Goal: Task Accomplishment & Management: Complete application form

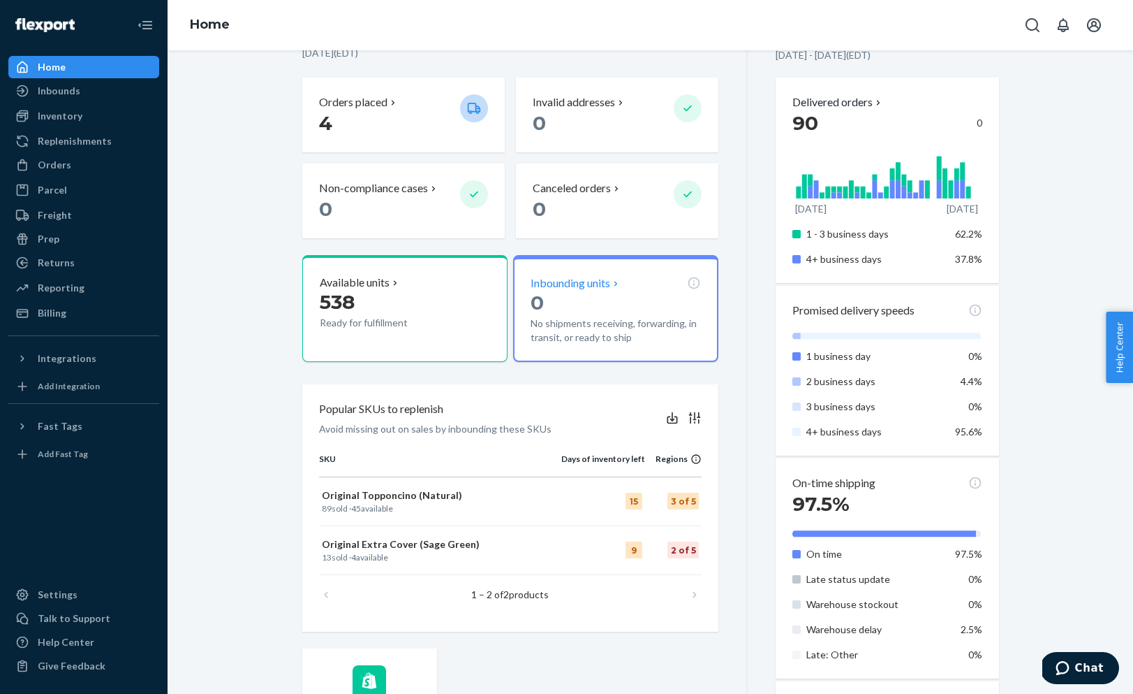
scroll to position [343, 0]
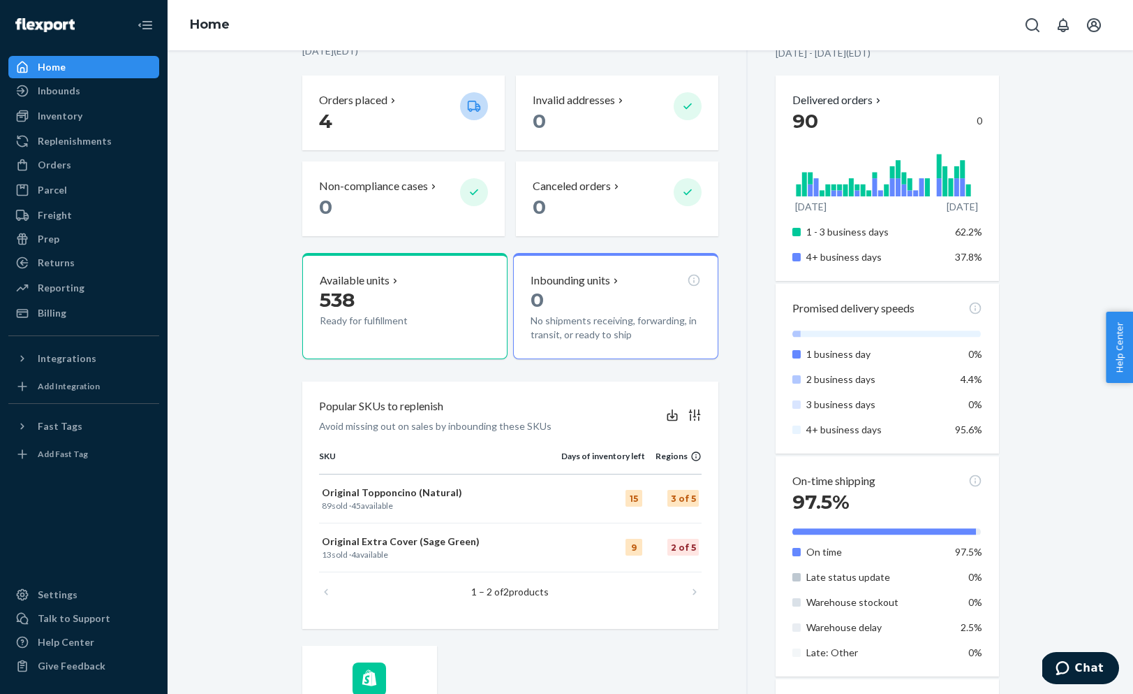
click at [1065, 666] on icon "Chat" at bounding box center [1063, 668] width 14 height 14
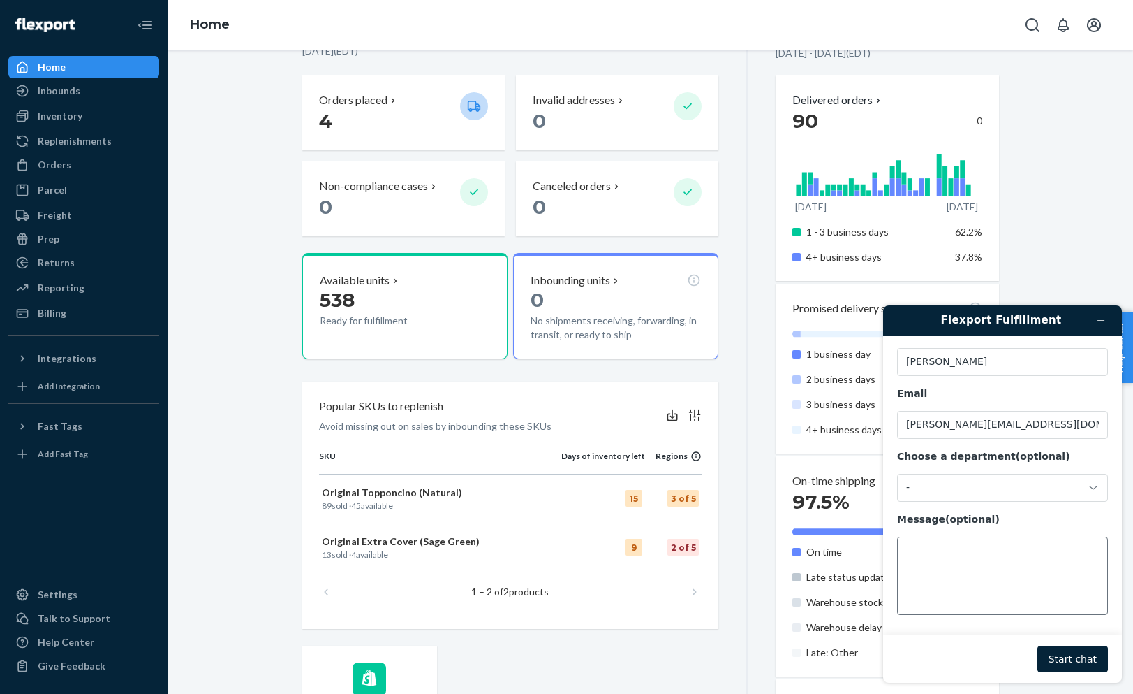
scroll to position [42, 0]
click at [974, 491] on div "-" at bounding box center [995, 488] width 176 height 13
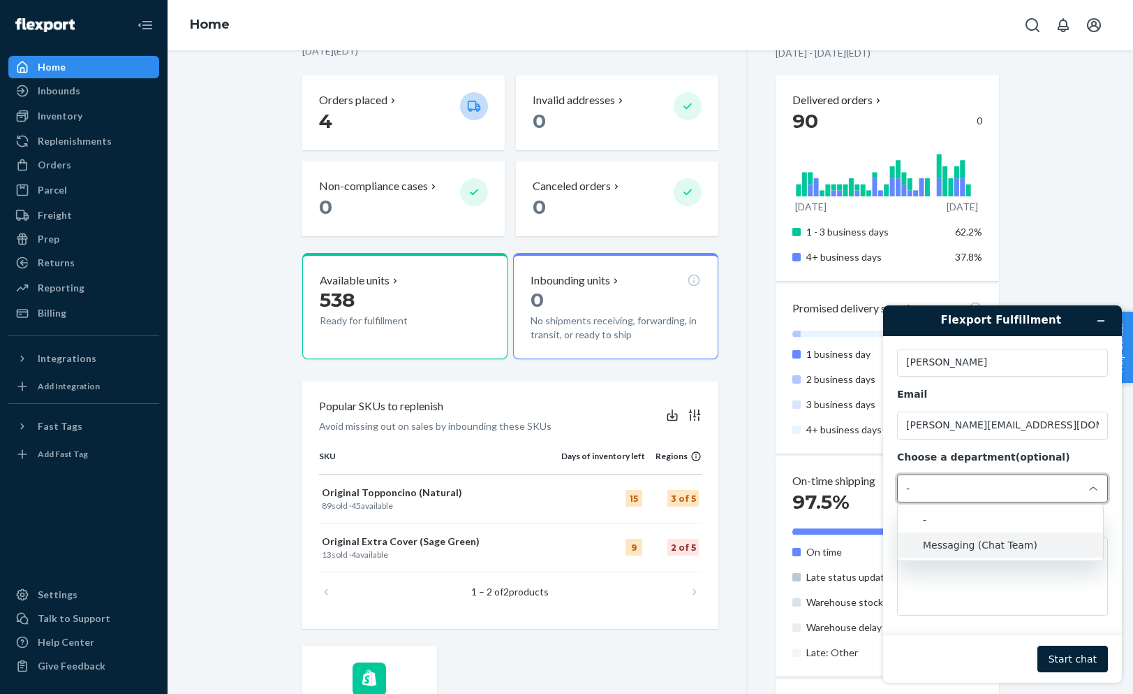
click at [975, 543] on li "Messaging (Chat Team)" at bounding box center [1000, 544] width 205 height 25
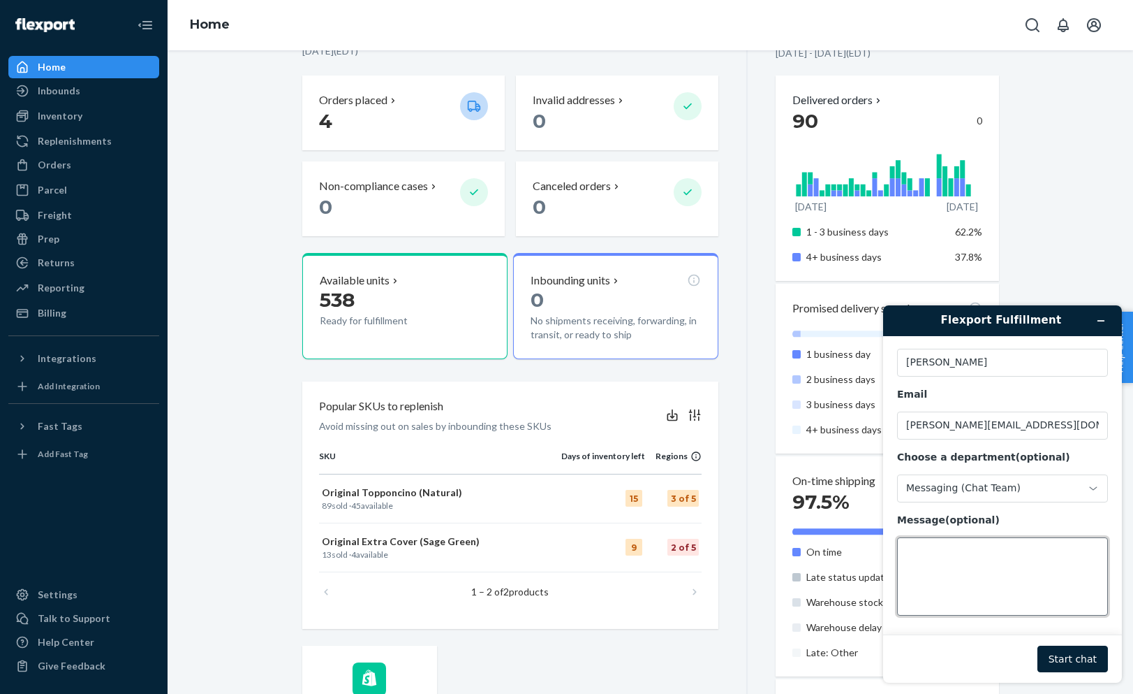
click at [974, 558] on textarea "Message (optional)" at bounding box center [1002, 576] width 211 height 78
type textarea "hello - can you please advise how we can get all our products back from invento…"
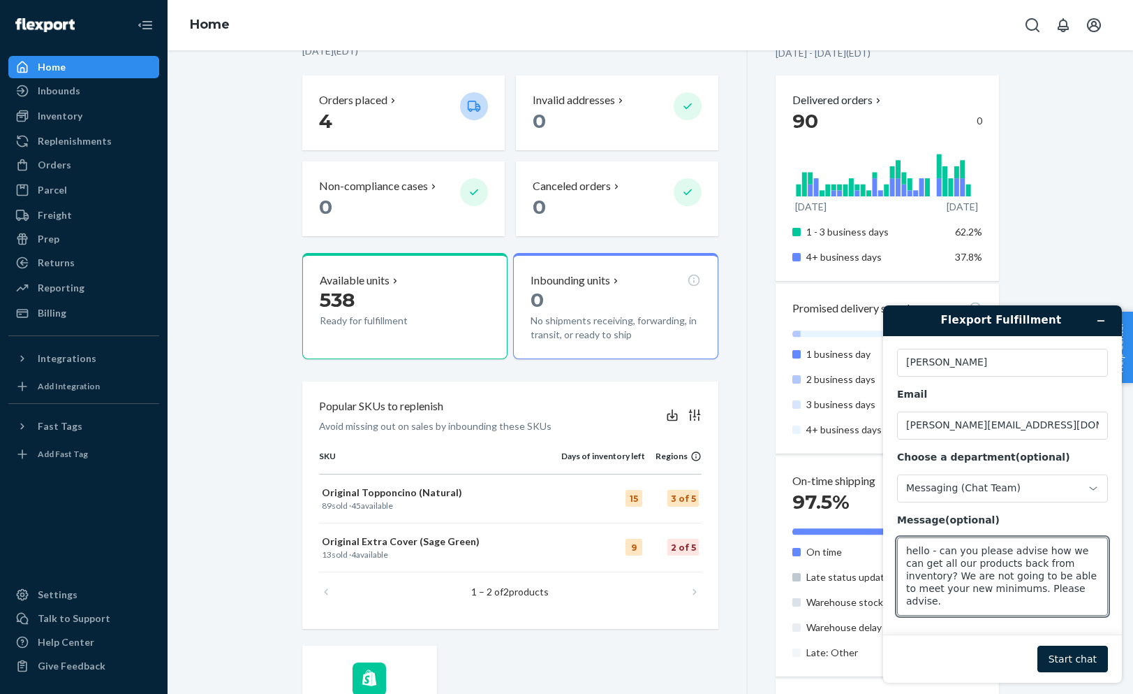
click at [1078, 653] on button "Start chat" at bounding box center [1073, 658] width 71 height 27
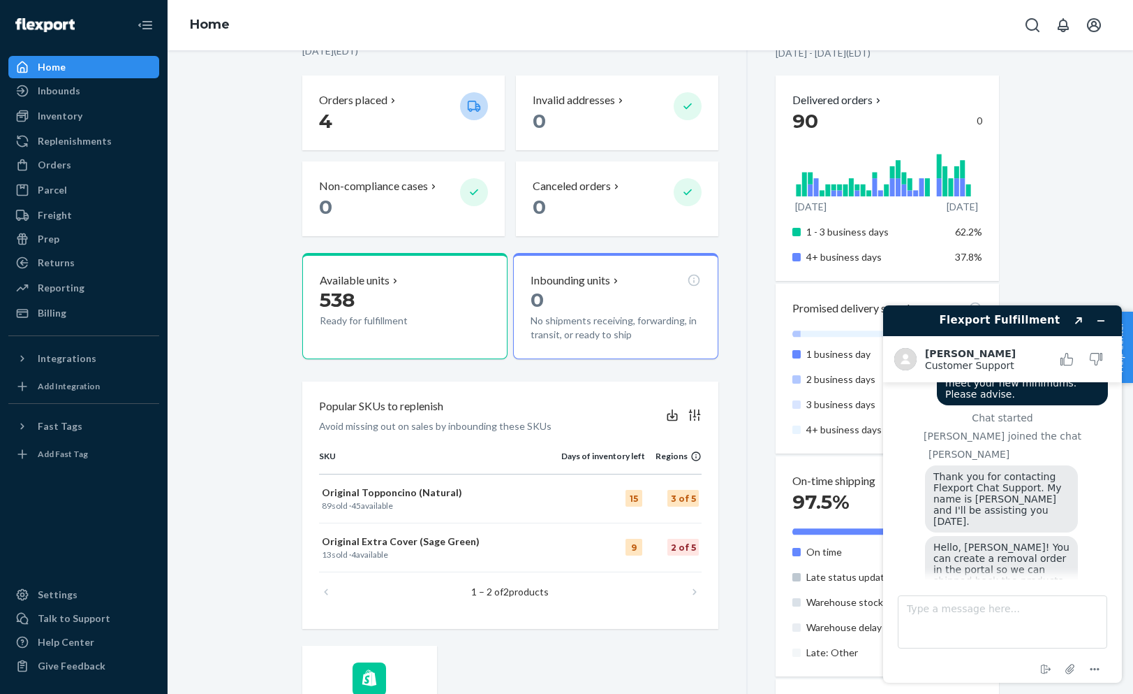
scroll to position [65, 0]
click at [1019, 592] on div "Type a message here..." at bounding box center [1003, 618] width 210 height 59
click at [1008, 604] on textarea "Type a message here..." at bounding box center [1003, 621] width 210 height 53
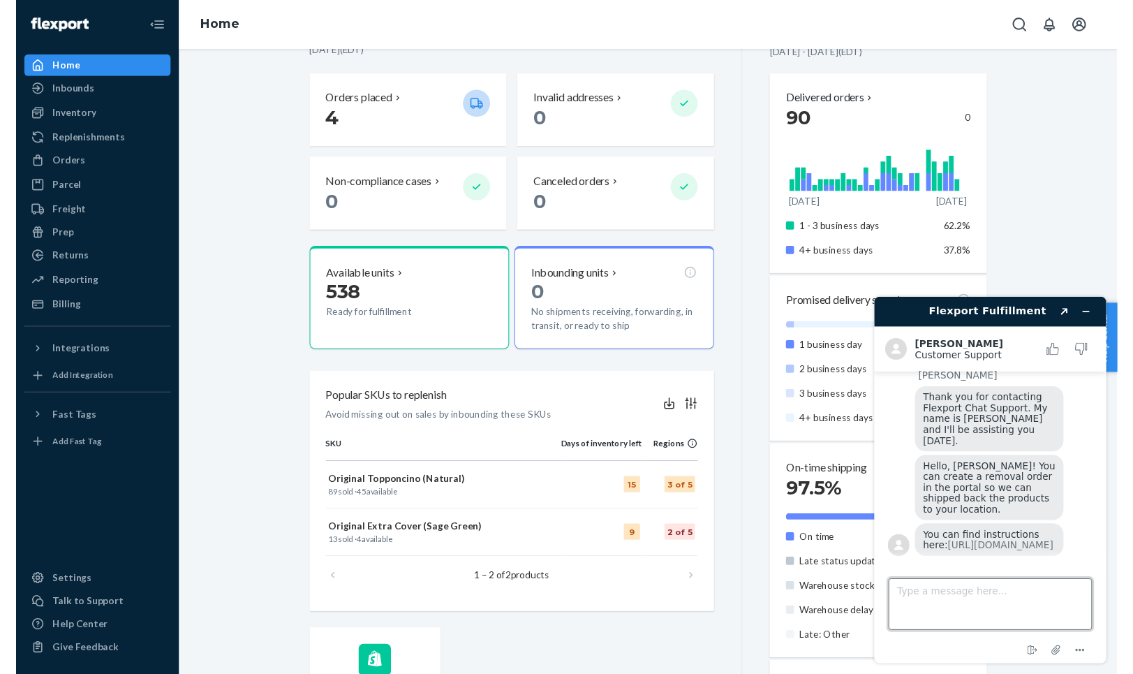
scroll to position [158, 0]
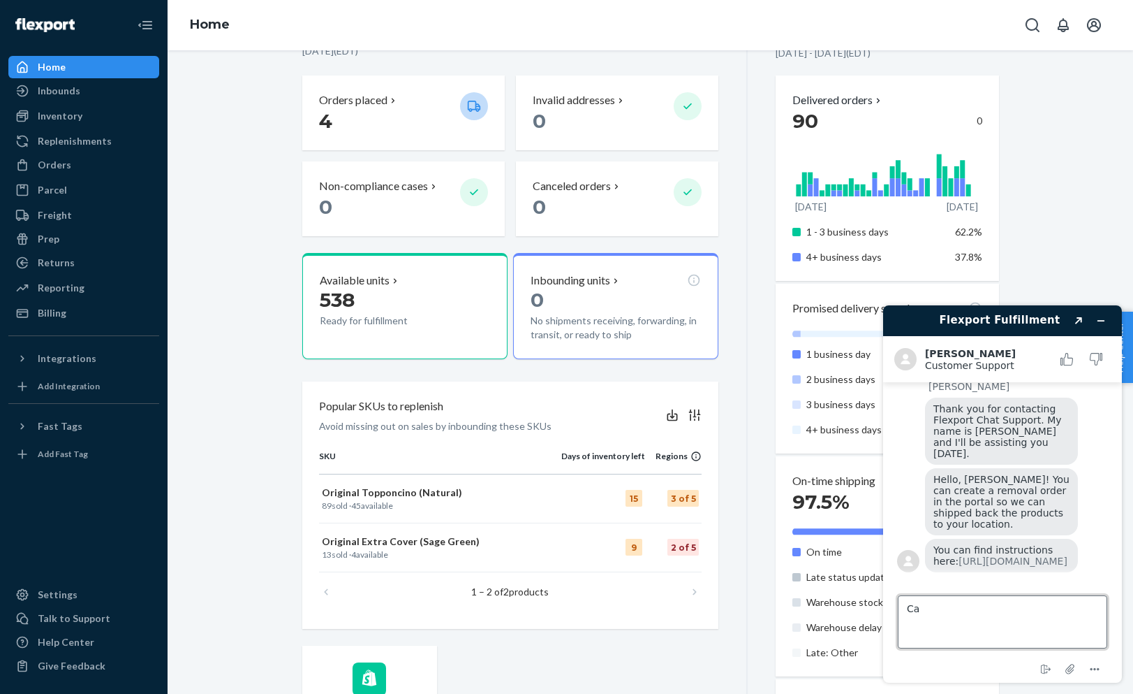
type textarea "C"
click at [976, 562] on link "https://support.portal.flexport.com/hc/en-us/articles/360053939794-How-Do-I-Rem…" at bounding box center [1013, 560] width 109 height 11
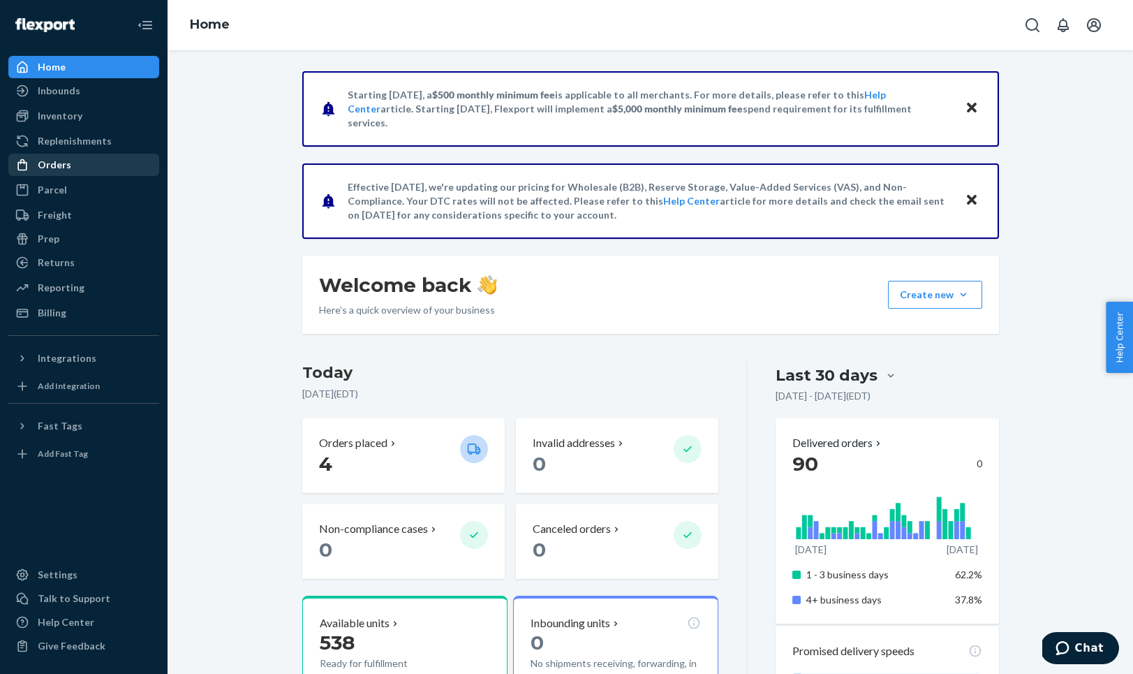
click at [63, 165] on div "Orders" at bounding box center [55, 165] width 34 height 14
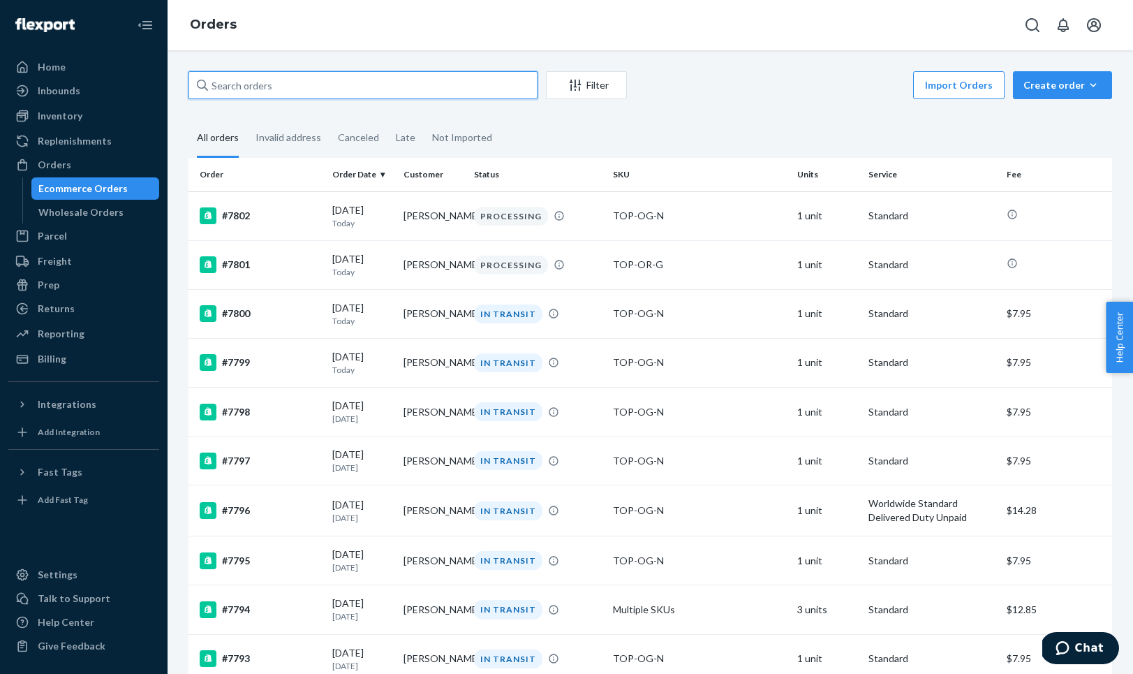
click at [255, 82] on input "text" at bounding box center [363, 85] width 349 height 28
paste input "#7628"
type input "#7628"
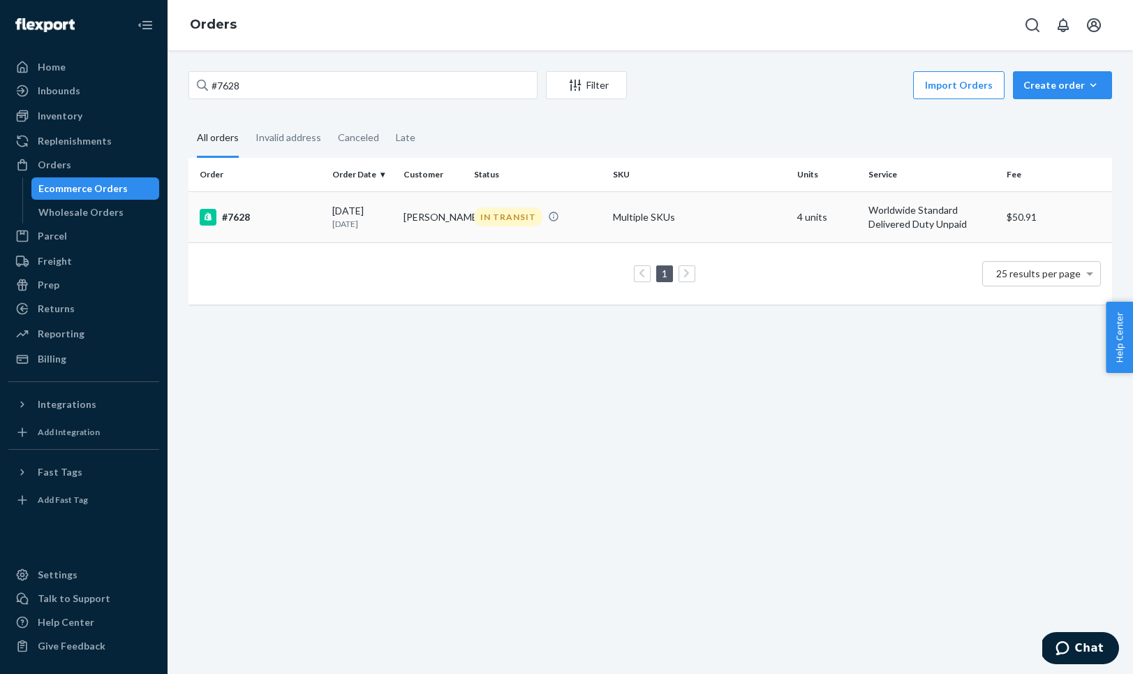
click at [616, 205] on td "Multiple SKUs" at bounding box center [700, 216] width 185 height 51
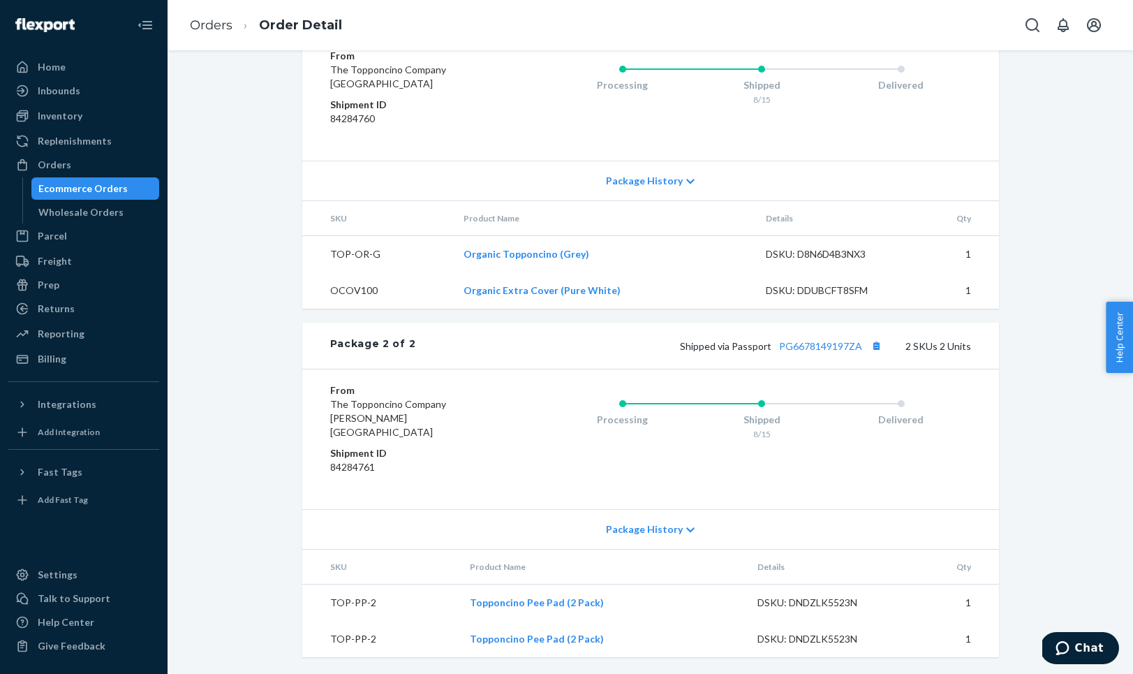
scroll to position [793, 0]
click at [807, 353] on link "PG6678149197ZA" at bounding box center [820, 347] width 83 height 12
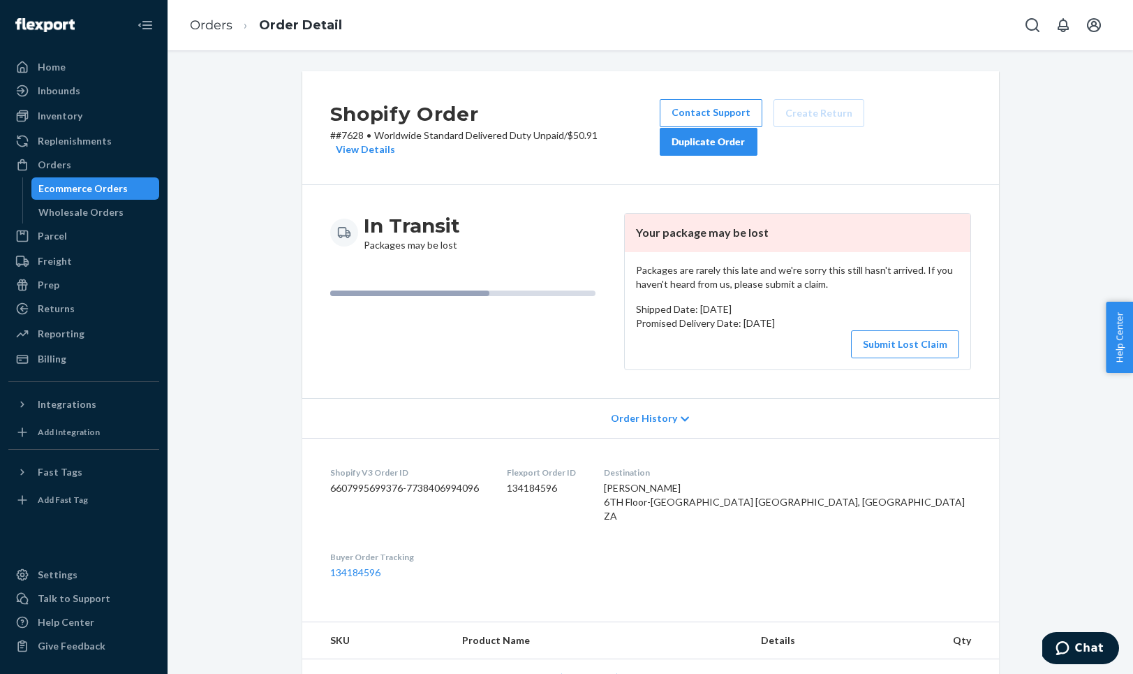
scroll to position [0, 0]
click at [904, 332] on button "Submit Lost Claim" at bounding box center [905, 344] width 108 height 28
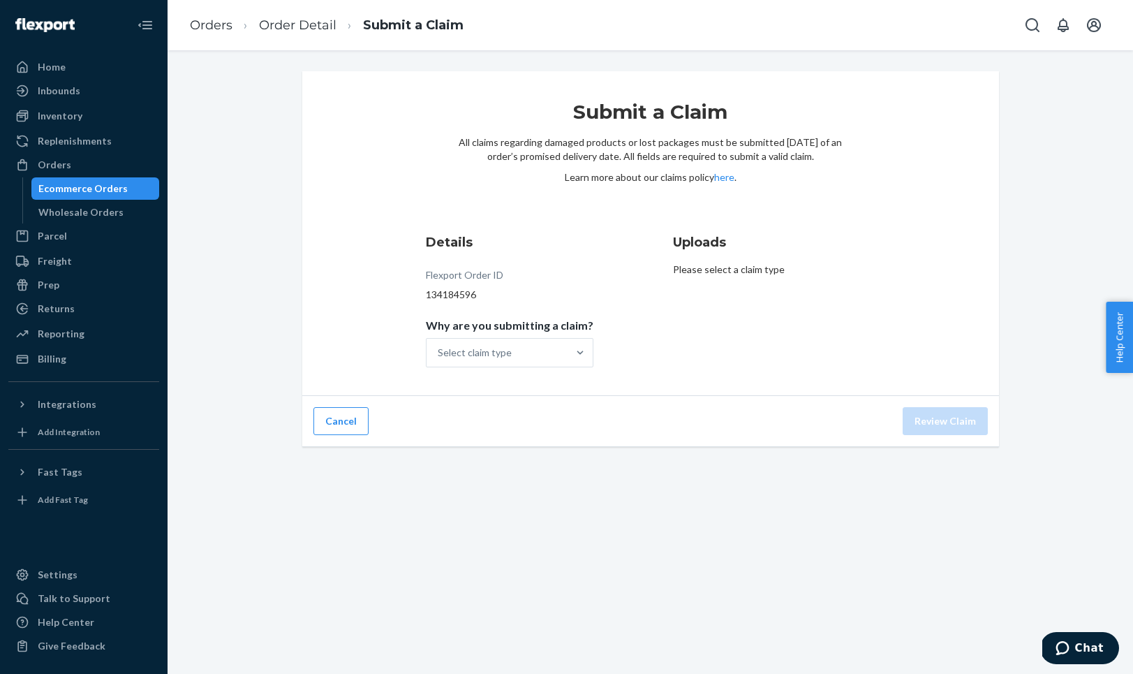
click at [521, 332] on p "Why are you submitting a claim?" at bounding box center [510, 325] width 168 height 14
click at [439, 346] on input "Why are you submitting a claim? Select claim type" at bounding box center [438, 353] width 1 height 14
click at [512, 348] on div "Select claim type" at bounding box center [475, 353] width 74 height 14
click at [439, 348] on input "Why are you submitting a claim? 0 results available. Select is focused ,type to…" at bounding box center [438, 353] width 1 height 14
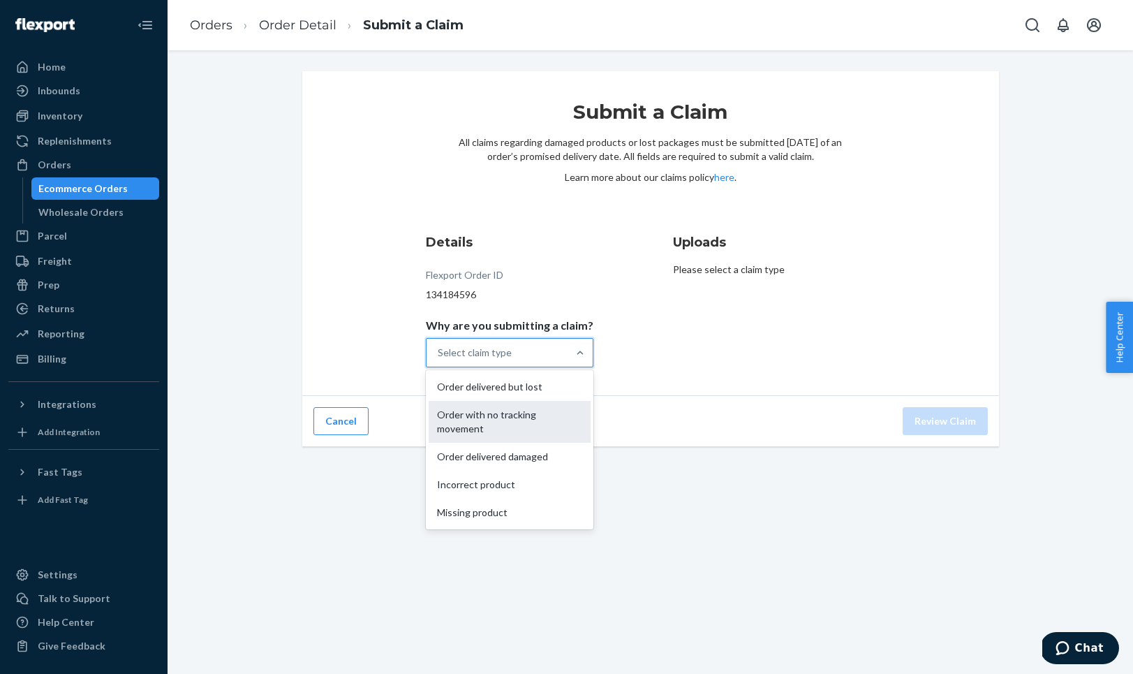
click at [504, 409] on div "Order with no tracking movement" at bounding box center [510, 422] width 162 height 42
click at [439, 360] on input "Why are you submitting a claim? option Order with no tracking movement focused,…" at bounding box center [438, 353] width 1 height 14
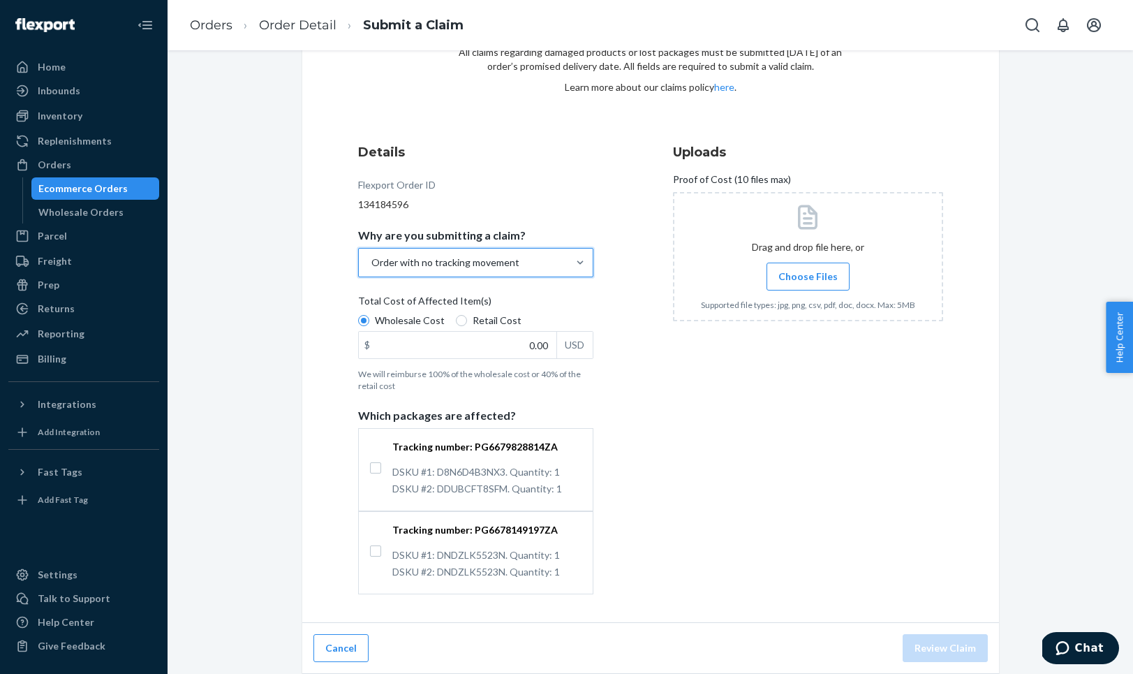
scroll to position [90, 0]
click at [451, 494] on p "DSKU #2: DDUBCFT8SFM. Quantity: 1" at bounding box center [486, 489] width 189 height 14
click at [381, 474] on input "Tracking number: PG6679828814ZA DSKU #1: D8N6D4B3NX3. Quantity: 1 DSKU #2: DDUB…" at bounding box center [375, 467] width 11 height 11
checkbox input "true"
click at [438, 566] on p "DSKU #2: DNDZLK5523N. Quantity: 1" at bounding box center [486, 572] width 189 height 14
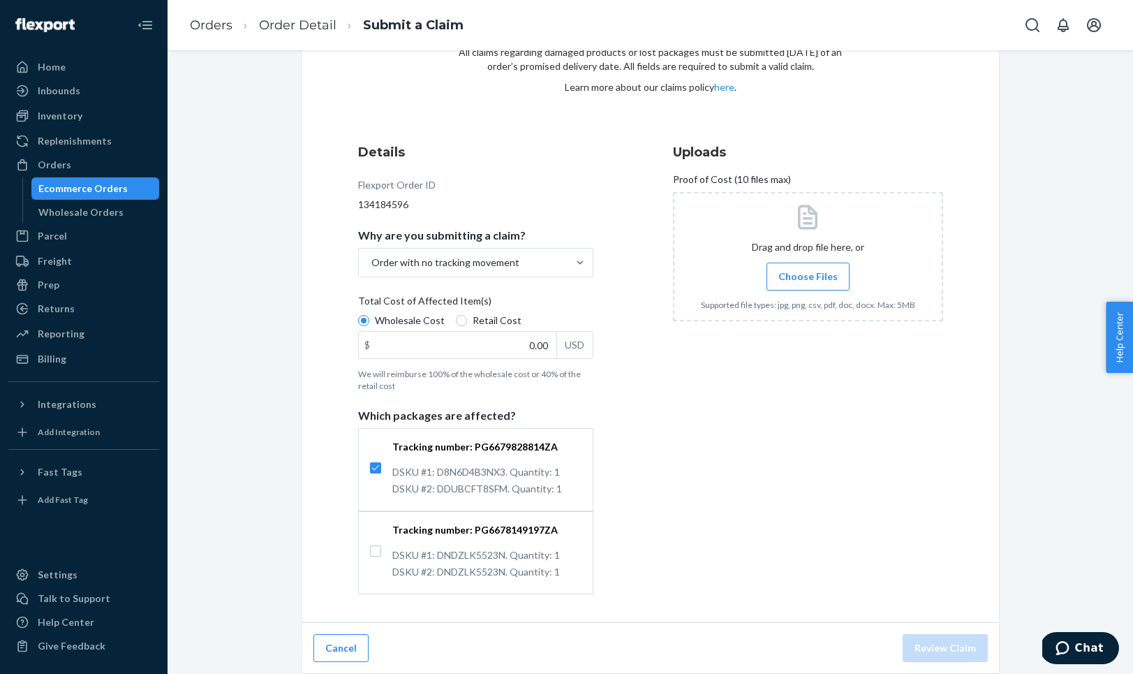
click at [381, 557] on input "Tracking number: PG6678149197ZA DSKU #1: DNDZLK5523N. Quantity: 1 DSKU #2: DNDZ…" at bounding box center [375, 550] width 11 height 11
checkbox input "true"
click at [490, 316] on span "Retail Cost" at bounding box center [497, 321] width 49 height 14
click at [467, 316] on input "Retail Cost" at bounding box center [461, 320] width 11 height 11
radio input "true"
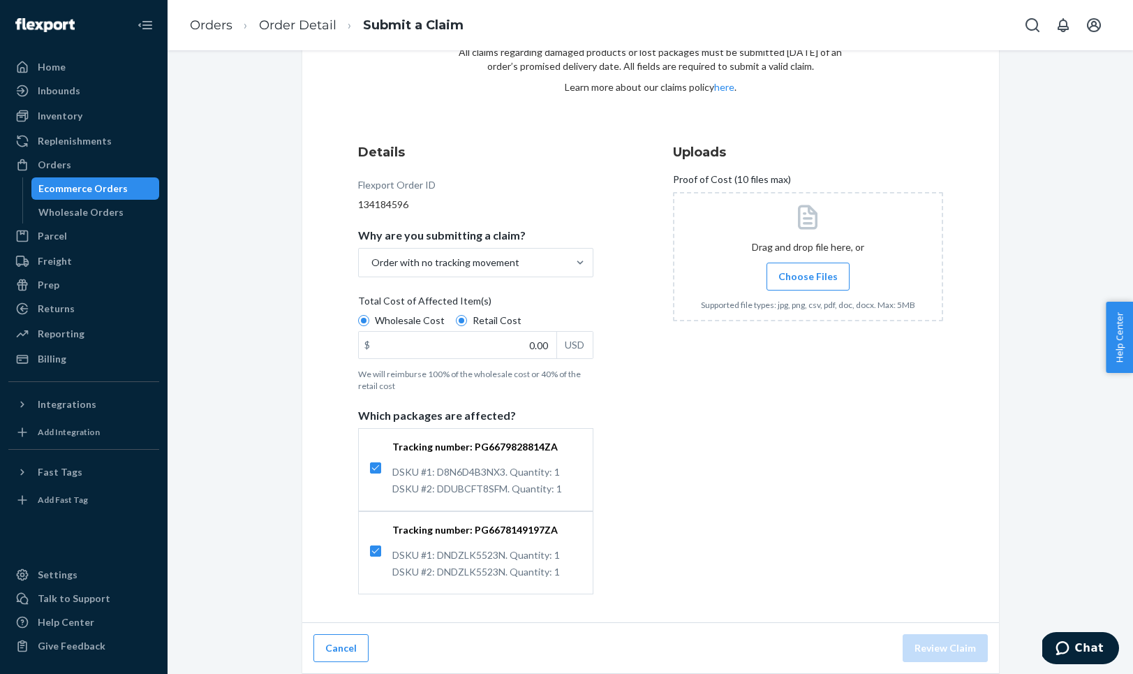
radio input "false"
click at [477, 351] on input "0.00" at bounding box center [458, 345] width 198 height 27
type input "129.99"
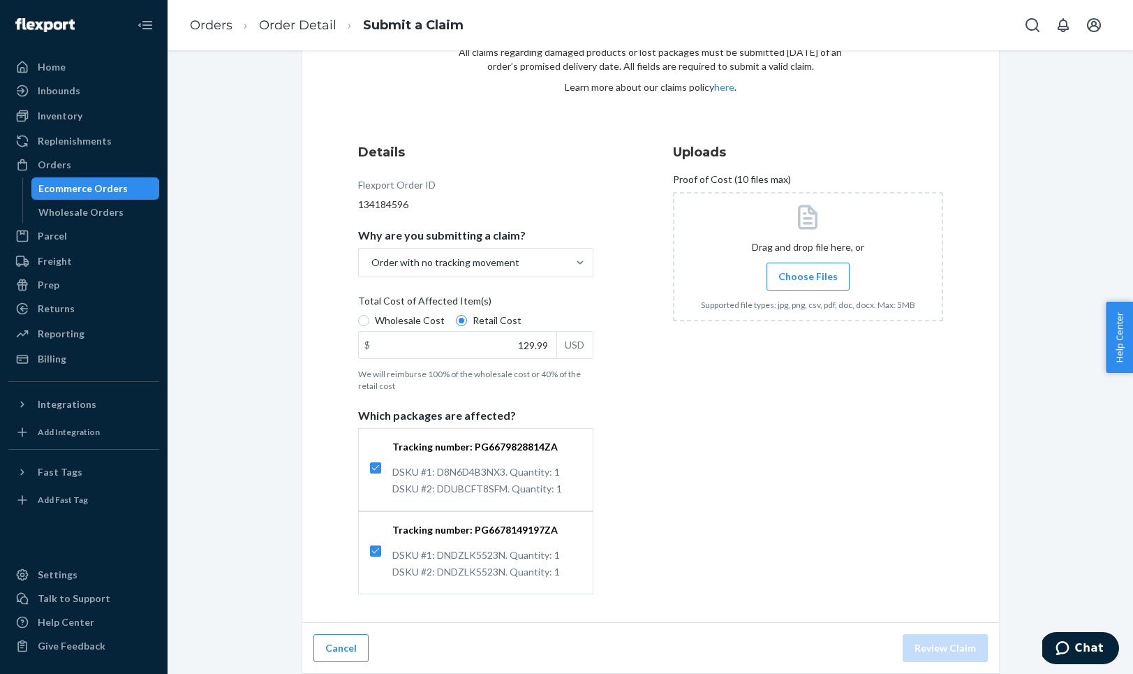
click at [797, 291] on div at bounding box center [808, 256] width 270 height 129
click at [924, 641] on button "Review Claim" at bounding box center [945, 648] width 85 height 28
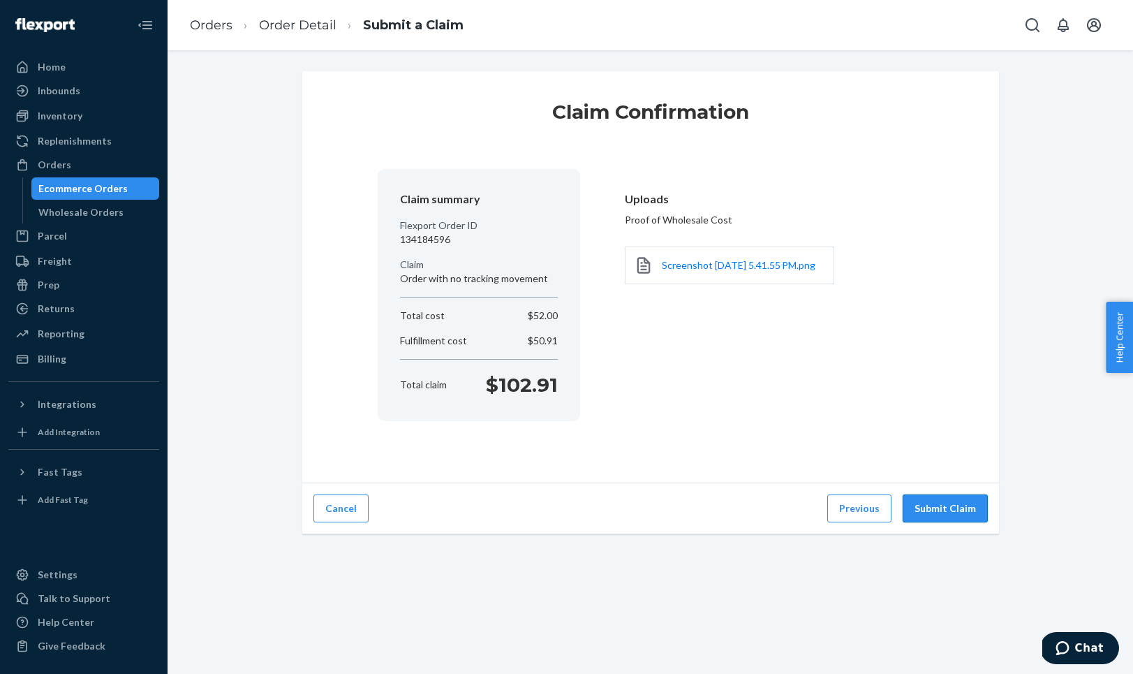
click at [951, 508] on button "Submit Claim" at bounding box center [945, 508] width 85 height 28
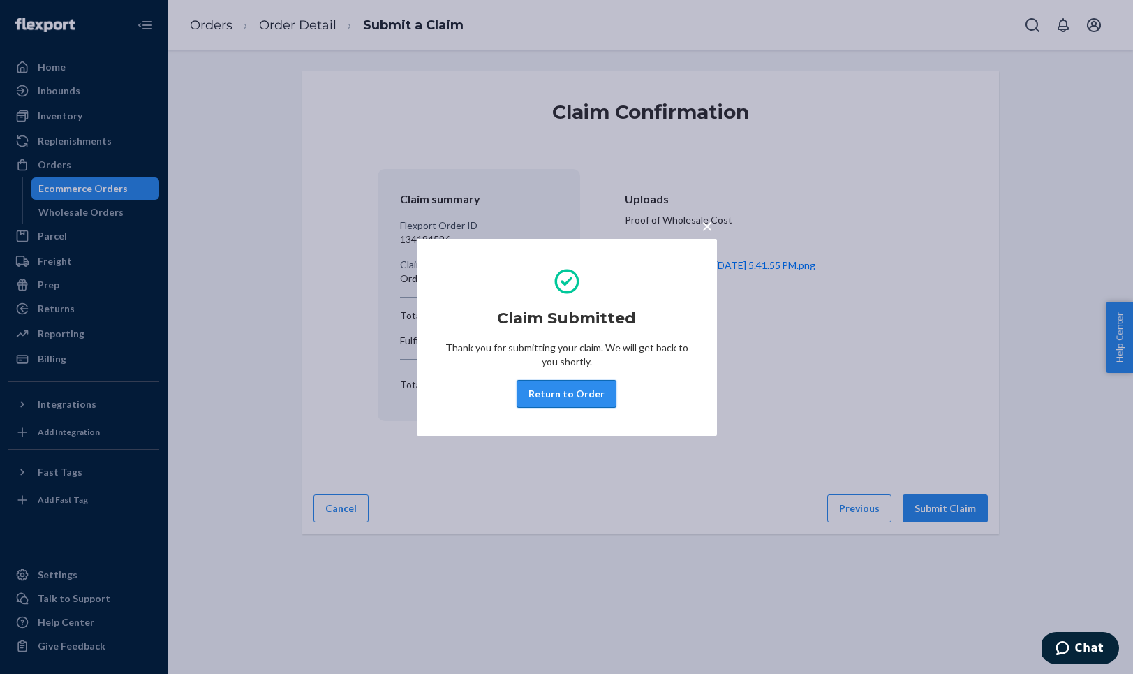
click at [575, 388] on button "Return to Order" at bounding box center [567, 394] width 100 height 28
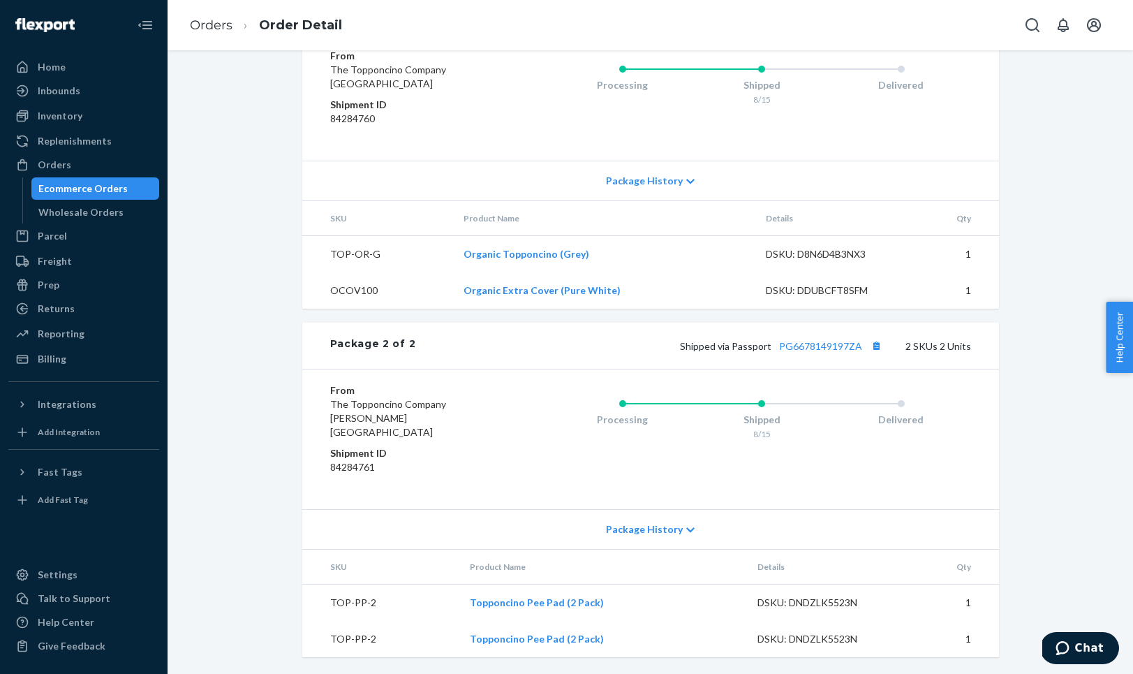
scroll to position [777, 0]
click at [828, 352] on link "PG6678149197ZA" at bounding box center [820, 346] width 83 height 12
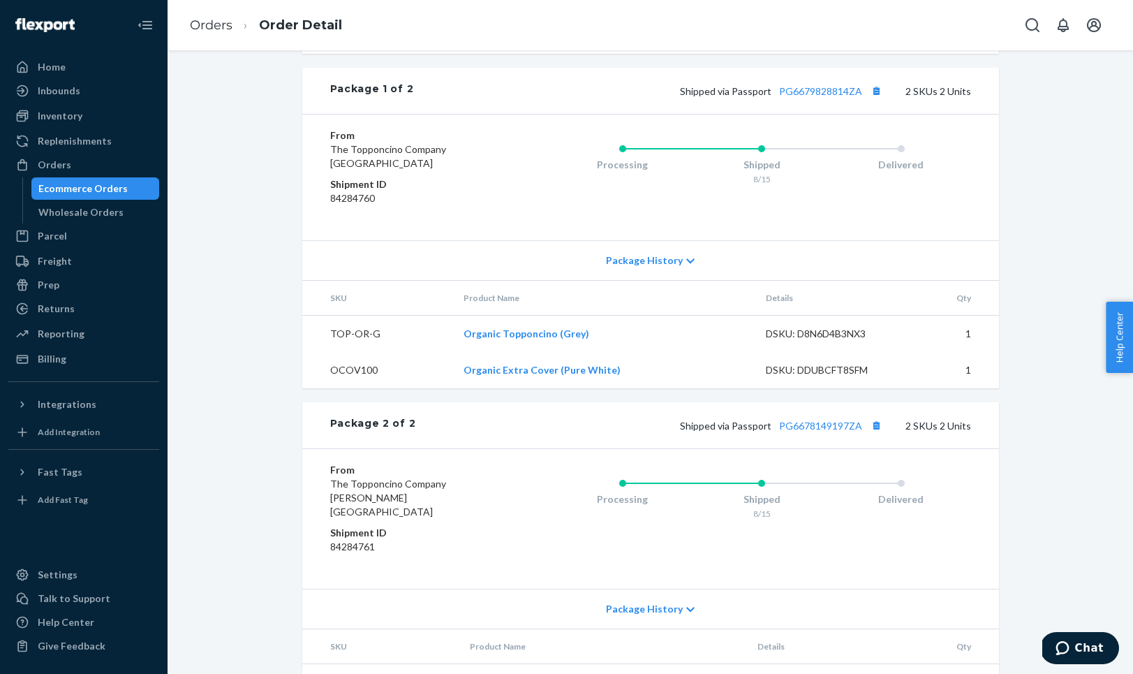
scroll to position [680, 0]
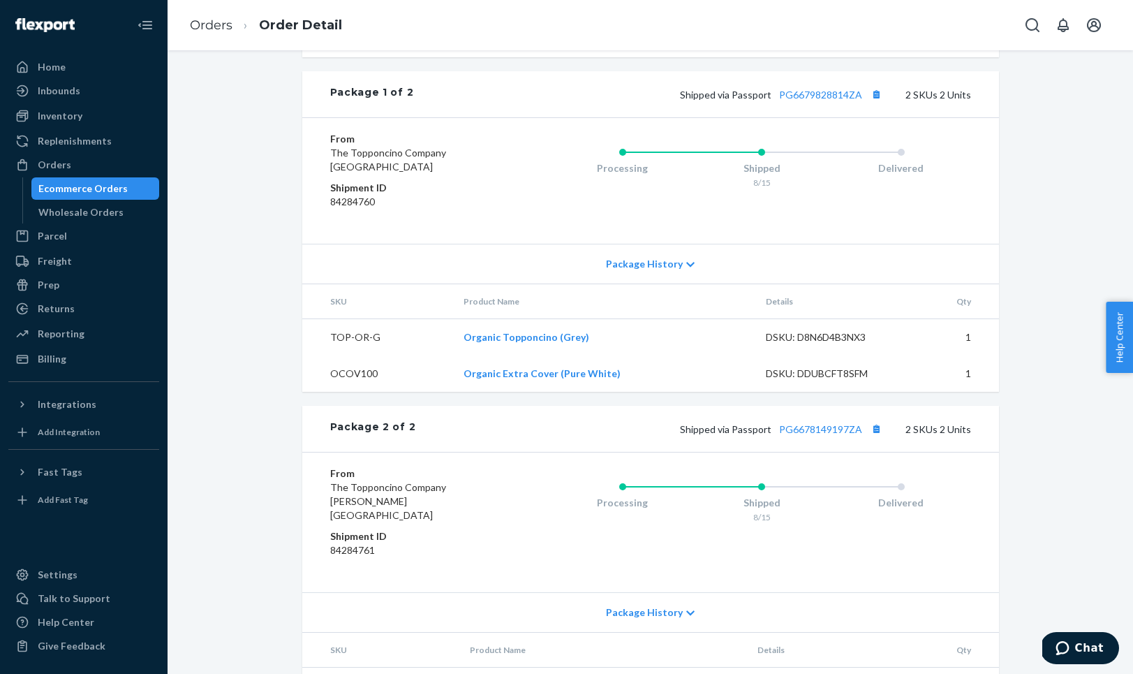
click at [779, 101] on span "Shipped via Passport PG6679828814ZA" at bounding box center [783, 95] width 206 height 12
click at [793, 101] on link "PG6679828814ZA" at bounding box center [820, 95] width 83 height 12
